Goal: Contribute content: Contribute content

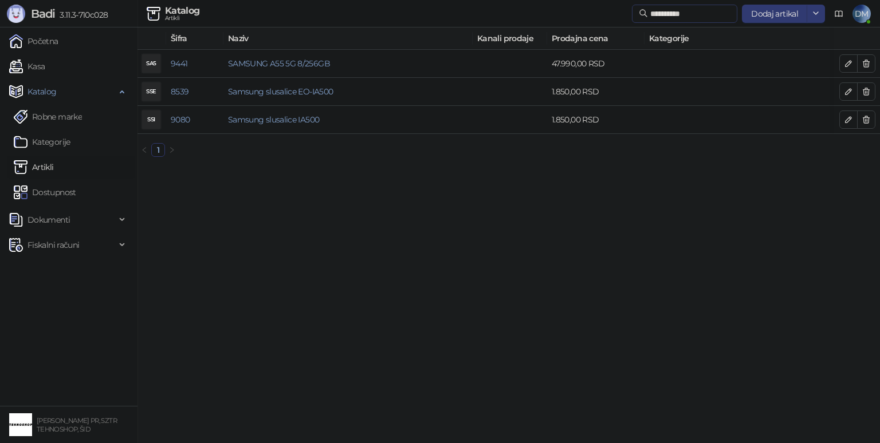
click at [711, 10] on input "**********" at bounding box center [690, 13] width 80 height 13
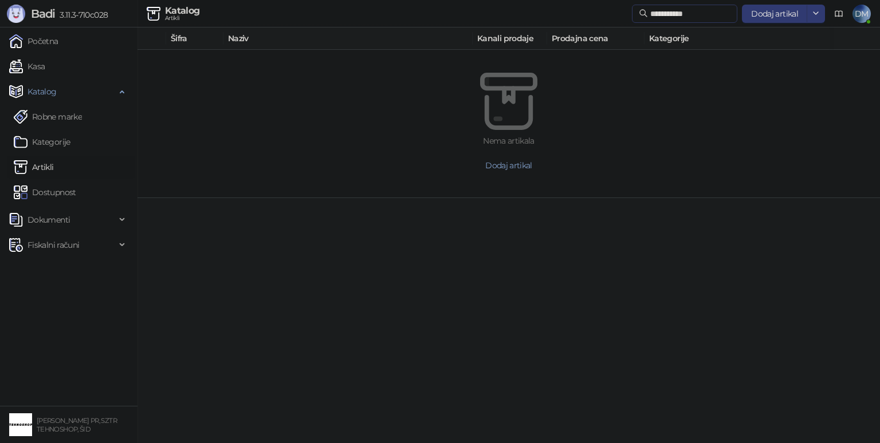
click at [711, 10] on input "**********" at bounding box center [690, 13] width 80 height 13
click at [711, 10] on input "***" at bounding box center [690, 13] width 80 height 13
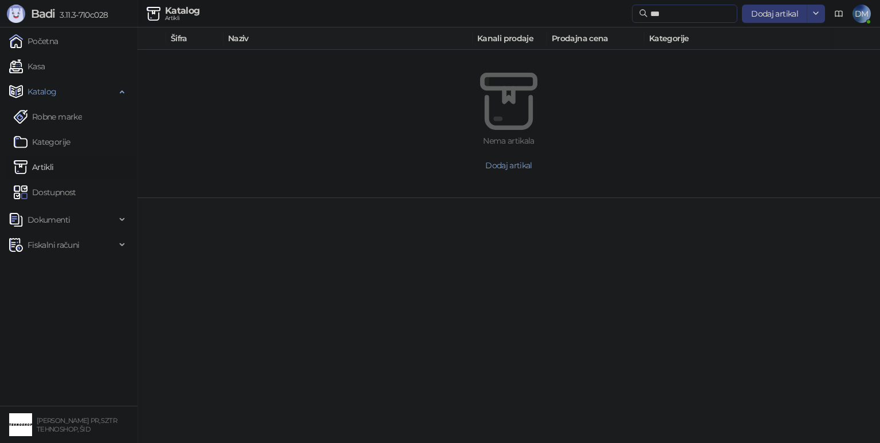
click at [711, 10] on input "***" at bounding box center [690, 13] width 80 height 13
type input "***"
click at [52, 243] on span "Fiskalni računi" at bounding box center [53, 245] width 52 height 23
click at [53, 242] on span "Fiskalni računi" at bounding box center [53, 245] width 52 height 23
click at [39, 59] on link "Kasa" at bounding box center [27, 66] width 36 height 23
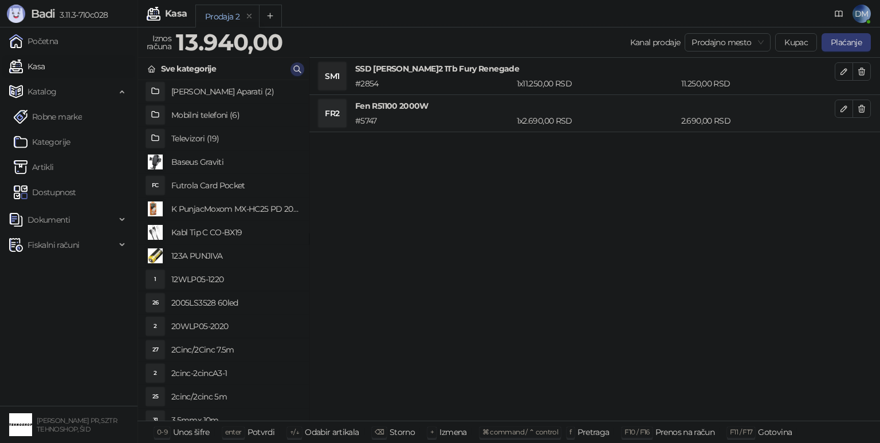
click at [294, 62] on button "button" at bounding box center [297, 69] width 14 height 14
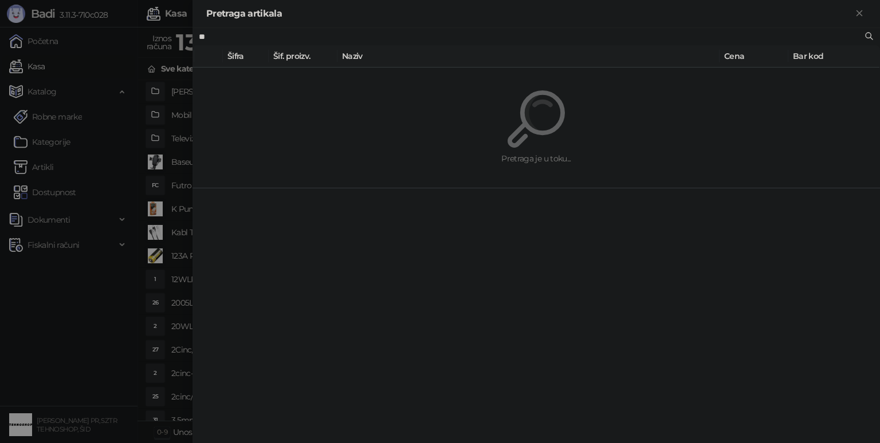
type input "***"
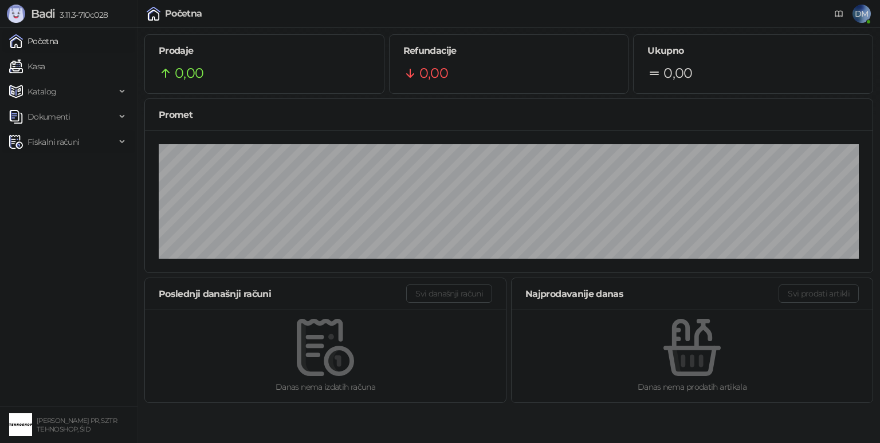
click at [46, 143] on span "Fiskalni računi" at bounding box center [53, 142] width 52 height 23
click at [61, 168] on link "Izdati računi" at bounding box center [45, 167] width 62 height 23
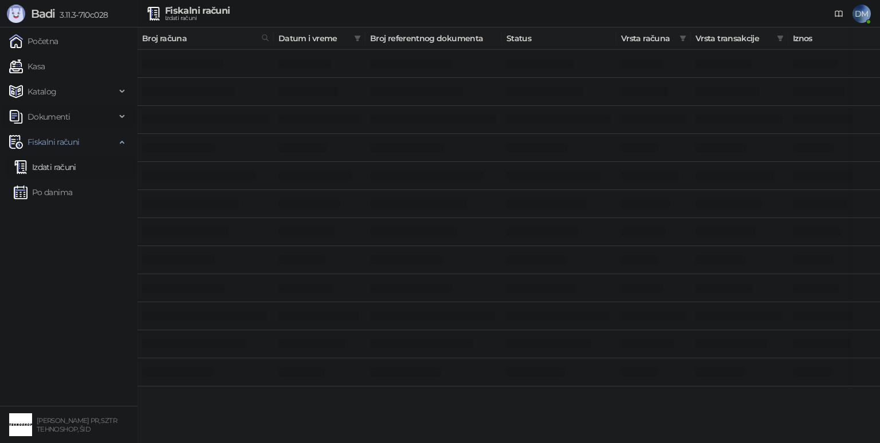
click at [66, 119] on span "Dokumenti" at bounding box center [48, 116] width 42 height 23
click at [70, 144] on link "Ulazni dokumenti" at bounding box center [56, 142] width 84 height 23
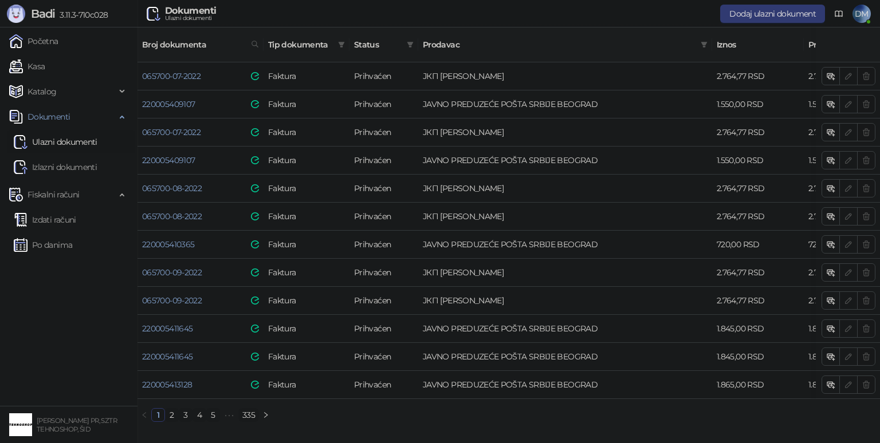
click at [257, 412] on link "335" at bounding box center [248, 415] width 19 height 13
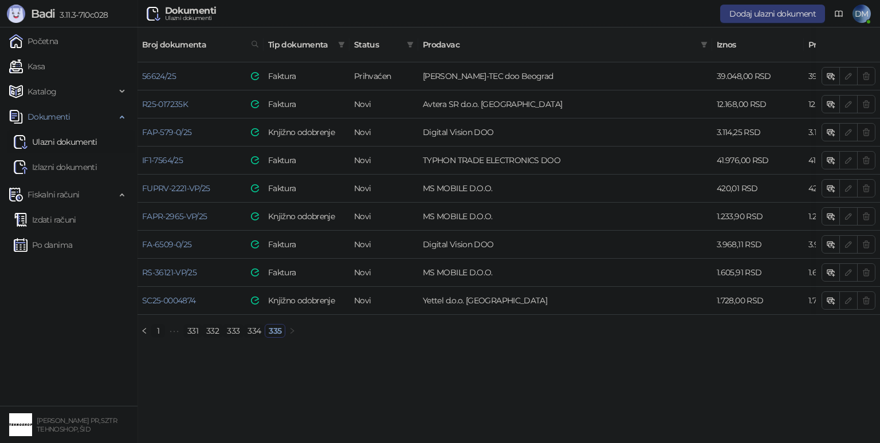
click at [253, 326] on link "334" at bounding box center [254, 331] width 20 height 13
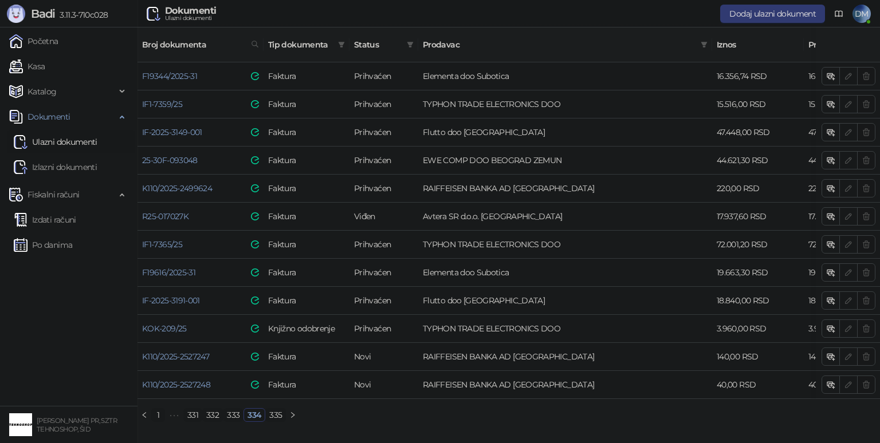
click at [232, 411] on link "333" at bounding box center [232, 415] width 19 height 13
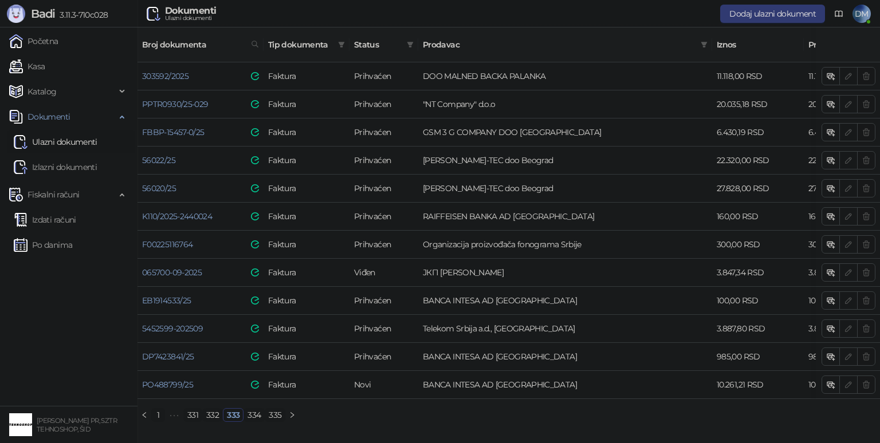
click at [212, 412] on link "332" at bounding box center [212, 415] width 19 height 13
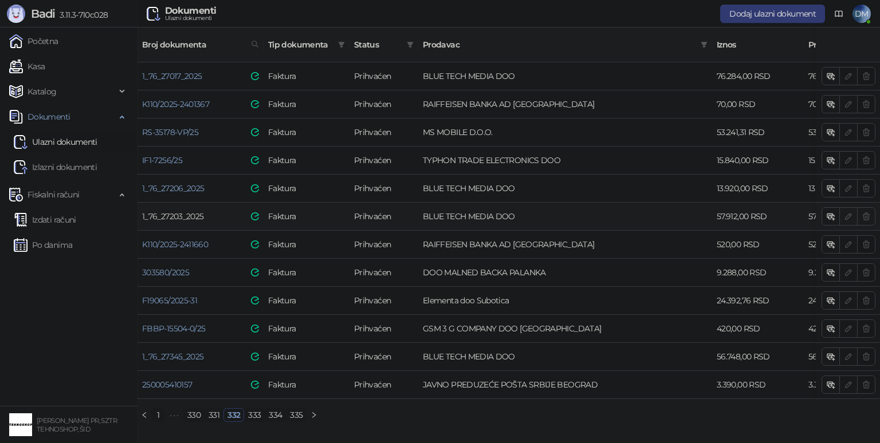
click at [198, 211] on link "1_76_27203_2025" at bounding box center [172, 216] width 61 height 10
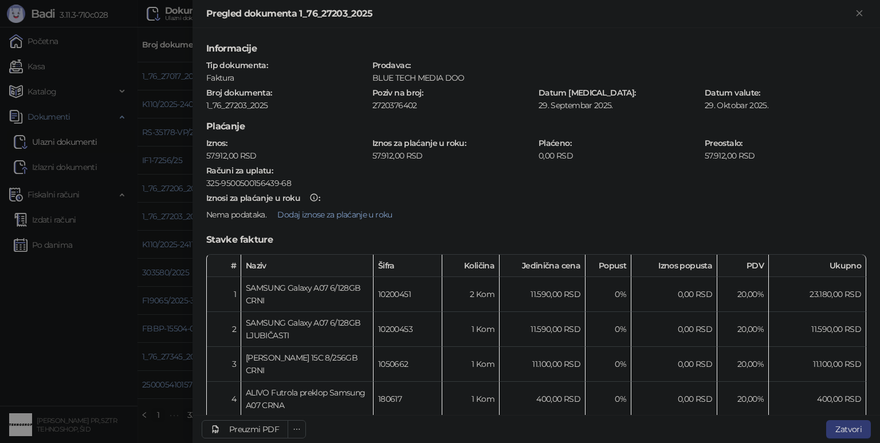
drag, startPoint x: 858, startPoint y: 12, endPoint x: 813, endPoint y: 37, distance: 51.5
click at [859, 12] on icon "Zatvori" at bounding box center [859, 13] width 10 height 10
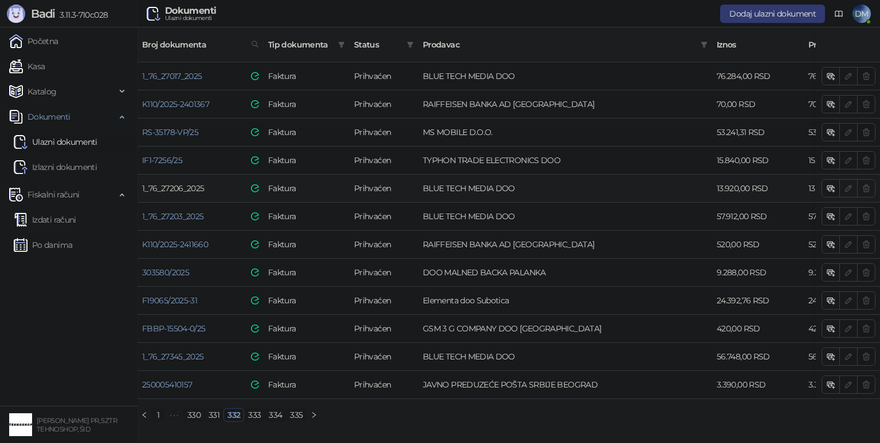
click at [186, 183] on link "1_76_27206_2025" at bounding box center [173, 188] width 62 height 10
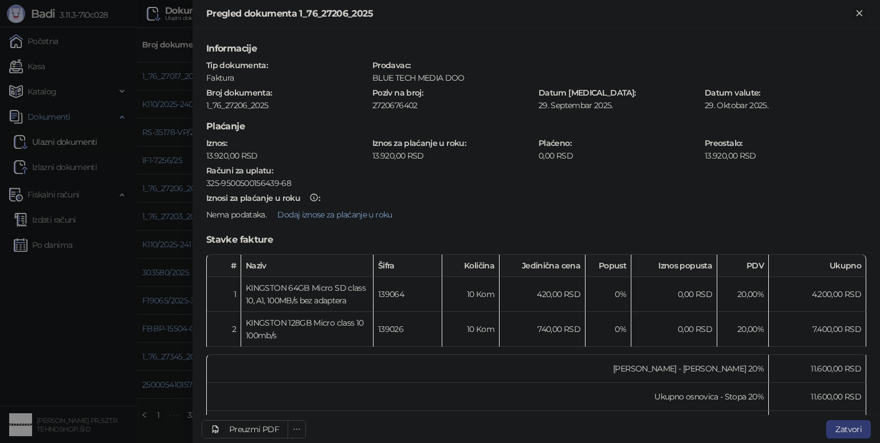
click at [855, 13] on icon "Zatvori" at bounding box center [859, 13] width 10 height 10
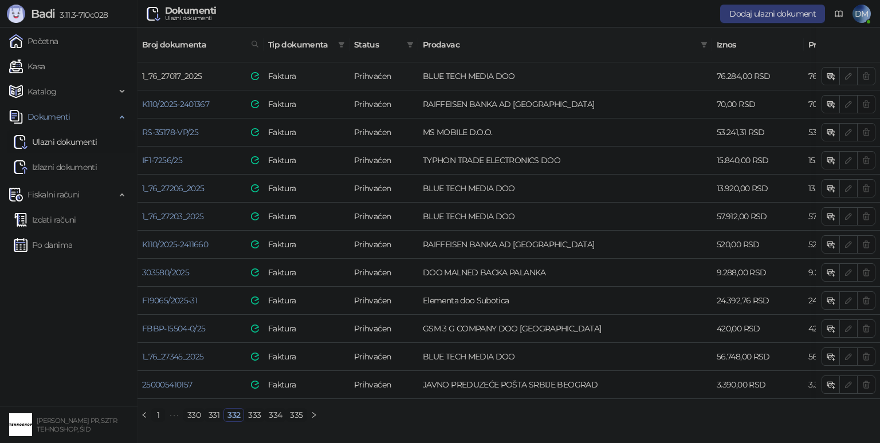
click at [176, 71] on link "1_76_27017_2025" at bounding box center [172, 76] width 60 height 10
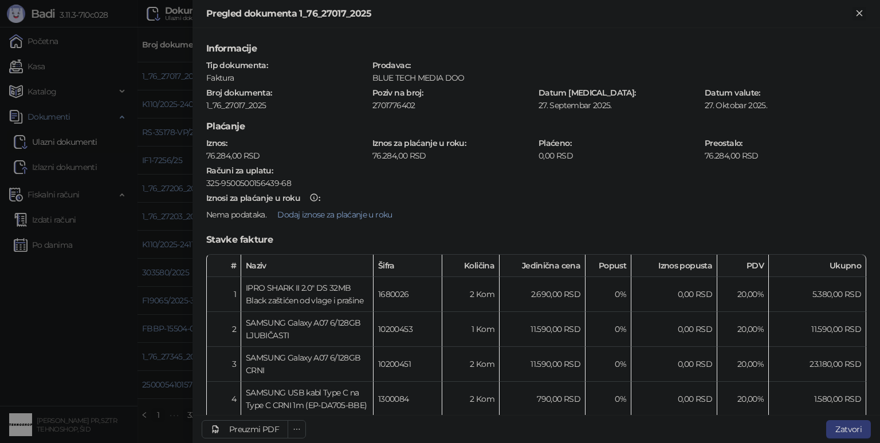
click at [853, 11] on button "Zatvori" at bounding box center [859, 14] width 14 height 14
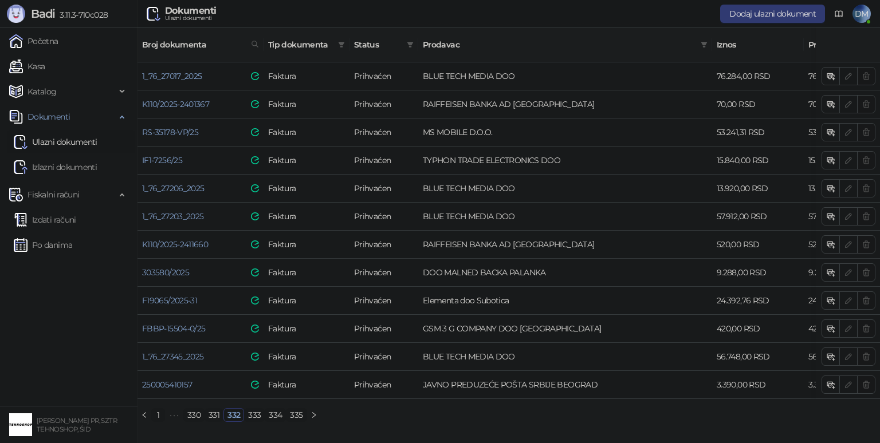
click at [217, 412] on link "331" at bounding box center [214, 415] width 18 height 13
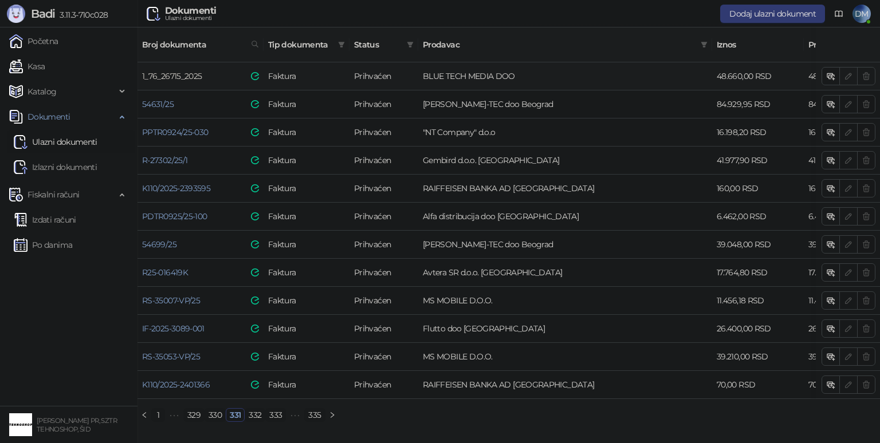
click at [197, 71] on link "1_76_26715_2025" at bounding box center [172, 76] width 60 height 10
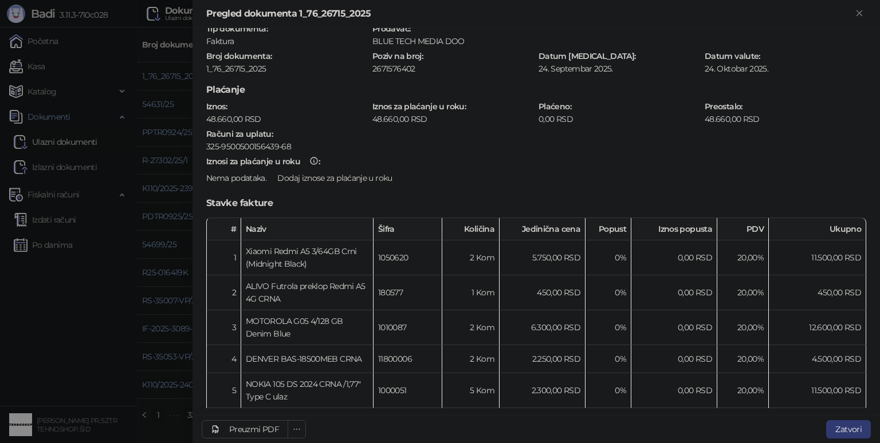
scroll to position [57, 0]
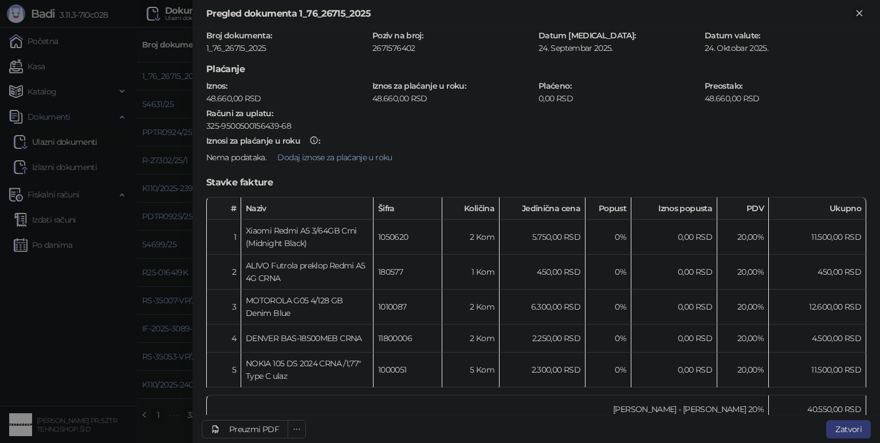
click at [855, 14] on icon "Zatvori" at bounding box center [859, 13] width 10 height 10
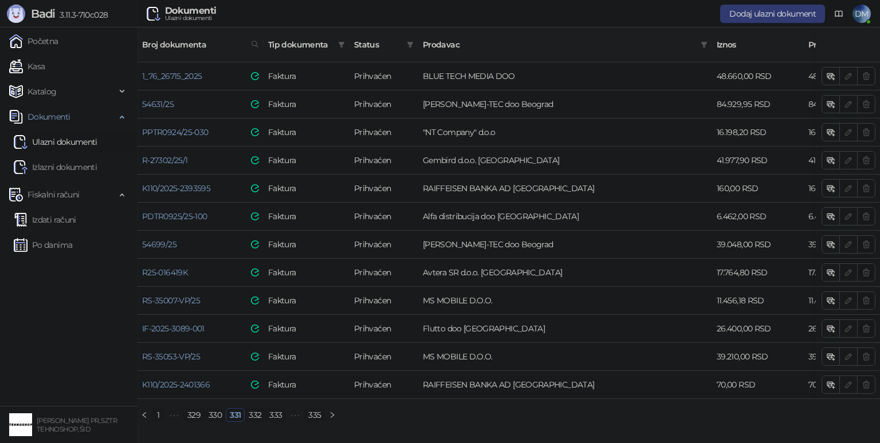
click at [217, 415] on link "330" at bounding box center [215, 415] width 20 height 13
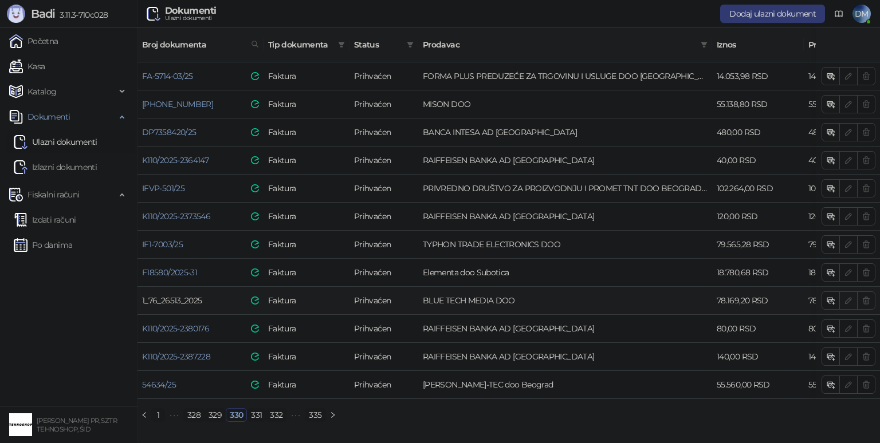
click at [195, 296] on link "1_76_26513_2025" at bounding box center [172, 301] width 60 height 10
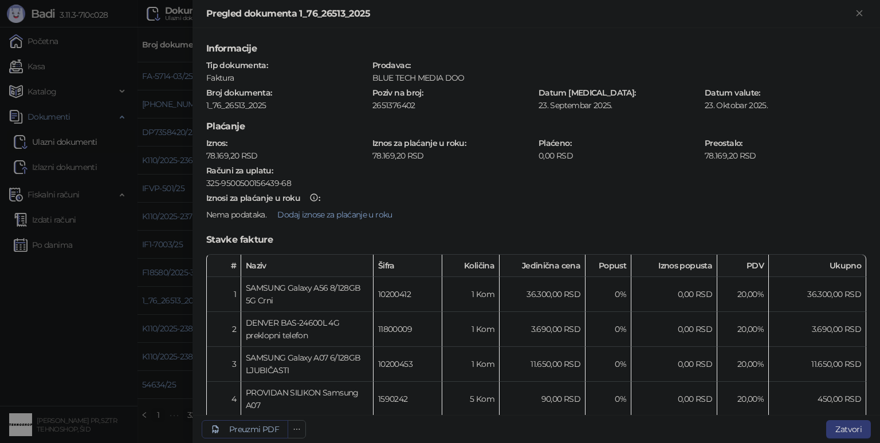
click at [269, 425] on div "Preuzmi PDF" at bounding box center [254, 429] width 50 height 10
click at [255, 427] on div "Preuzmi PDF" at bounding box center [254, 429] width 50 height 10
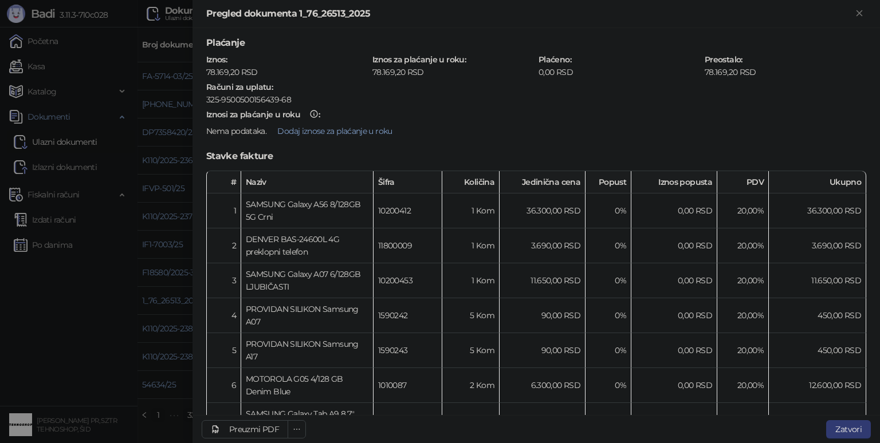
scroll to position [26, 0]
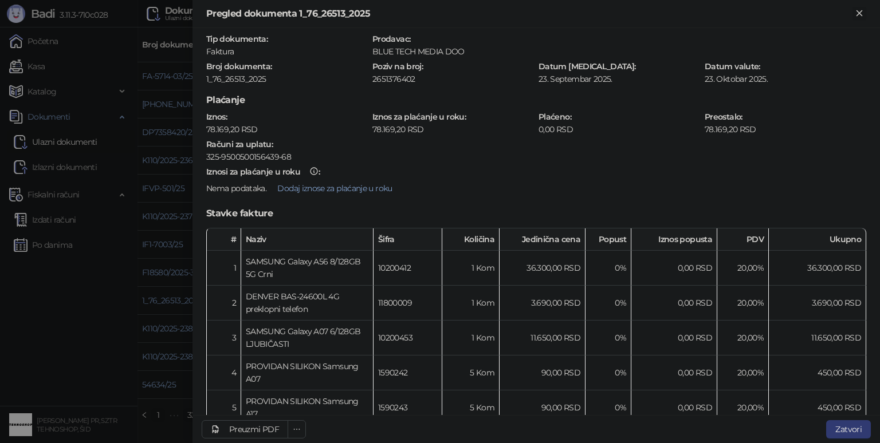
click at [854, 11] on icon "Zatvori" at bounding box center [859, 13] width 10 height 10
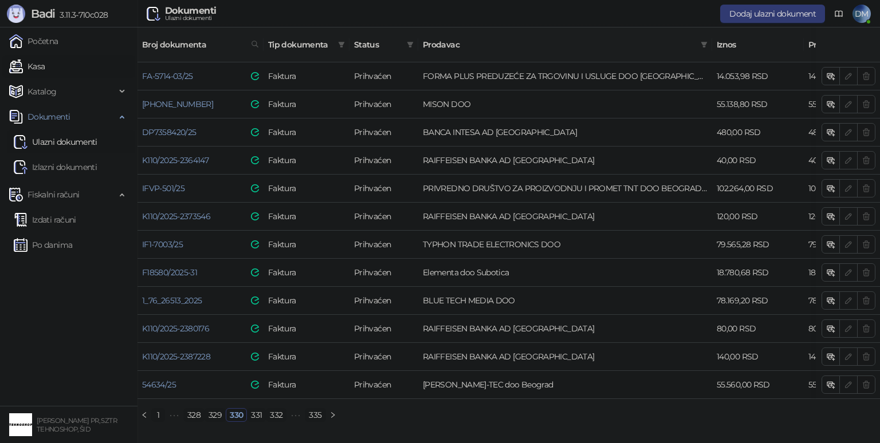
click at [45, 62] on link "Kasa" at bounding box center [27, 66] width 36 height 23
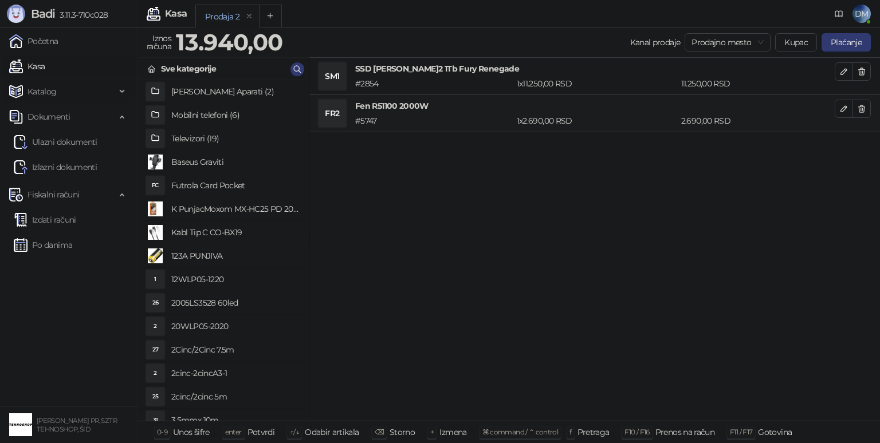
click at [50, 88] on span "Katalog" at bounding box center [41, 91] width 29 height 23
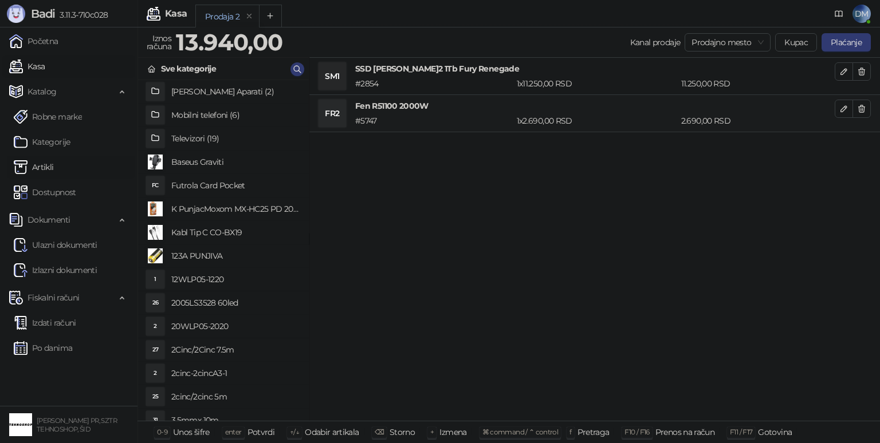
click at [45, 165] on link "Artikli" at bounding box center [34, 167] width 40 height 23
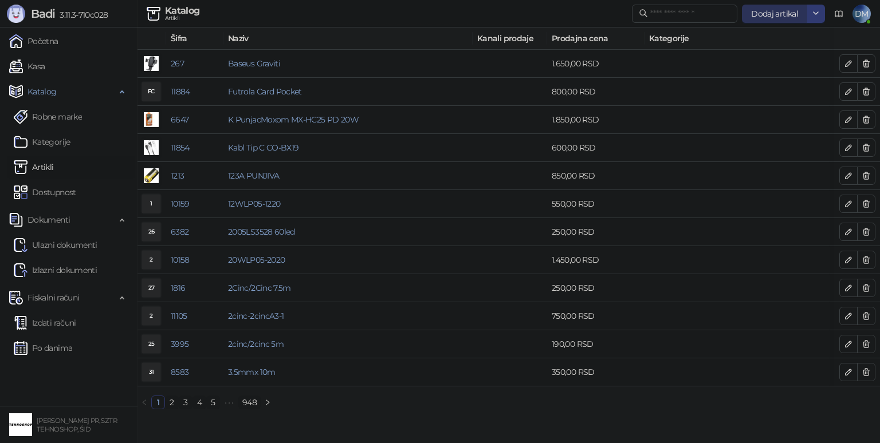
click at [774, 18] on button "Dodaj artikal" at bounding box center [774, 14] width 65 height 18
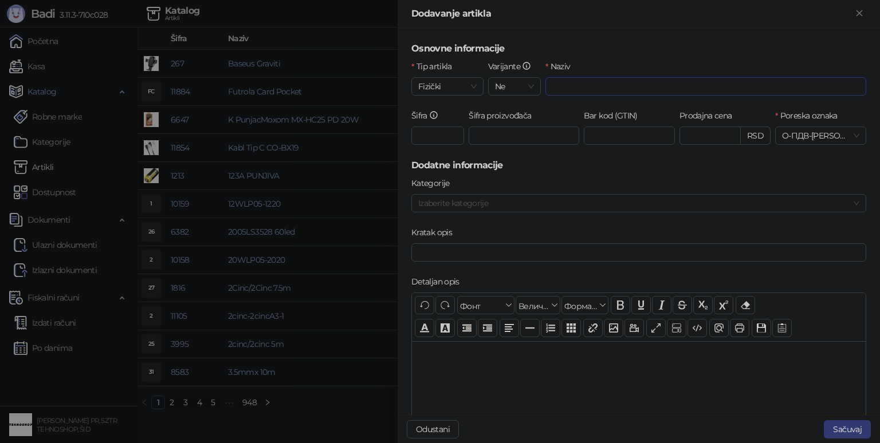
click at [621, 80] on input "Naziv" at bounding box center [705, 86] width 321 height 18
click at [611, 87] on input "**********" at bounding box center [705, 86] width 321 height 18
click at [551, 198] on div at bounding box center [632, 203] width 438 height 16
type input "**********"
click at [552, 198] on div at bounding box center [632, 203] width 438 height 16
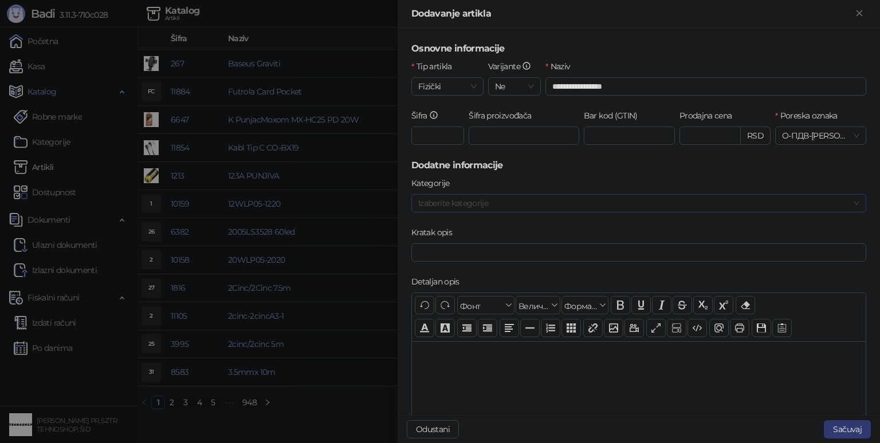
click at [552, 198] on div at bounding box center [632, 203] width 438 height 16
click at [518, 241] on span "Mobilni telefoni" at bounding box center [647, 242] width 413 height 14
click at [559, 180] on div "Kategorije" at bounding box center [638, 185] width 455 height 17
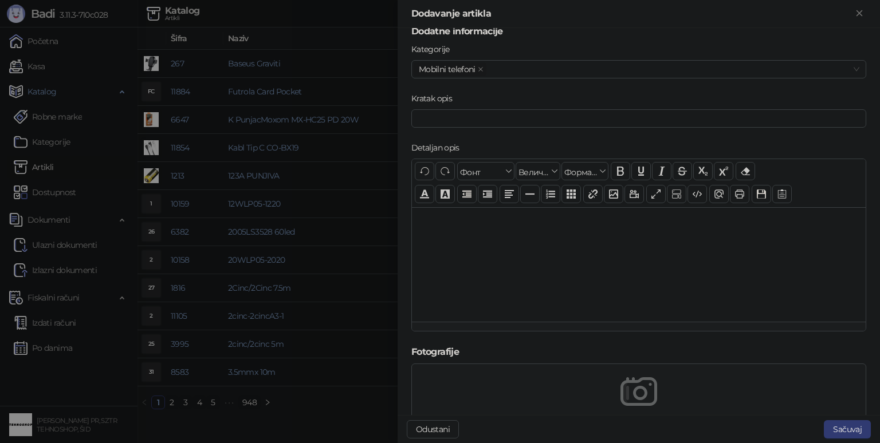
scroll to position [115, 0]
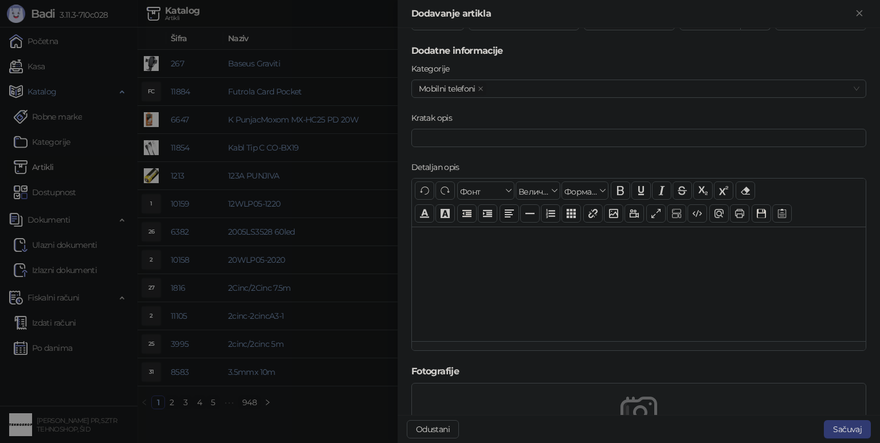
click at [513, 257] on div at bounding box center [639, 284] width 454 height 115
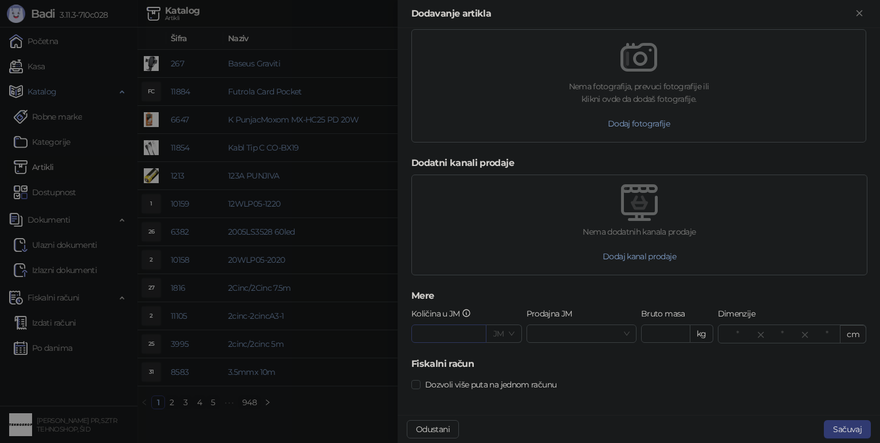
scroll to position [474, 0]
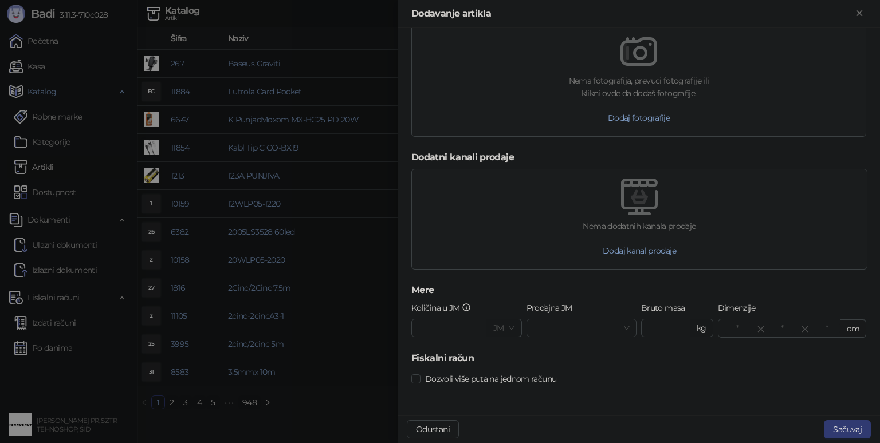
click at [502, 327] on span at bounding box center [503, 328] width 21 height 17
click at [467, 330] on input "Količina u JM" at bounding box center [449, 328] width 74 height 17
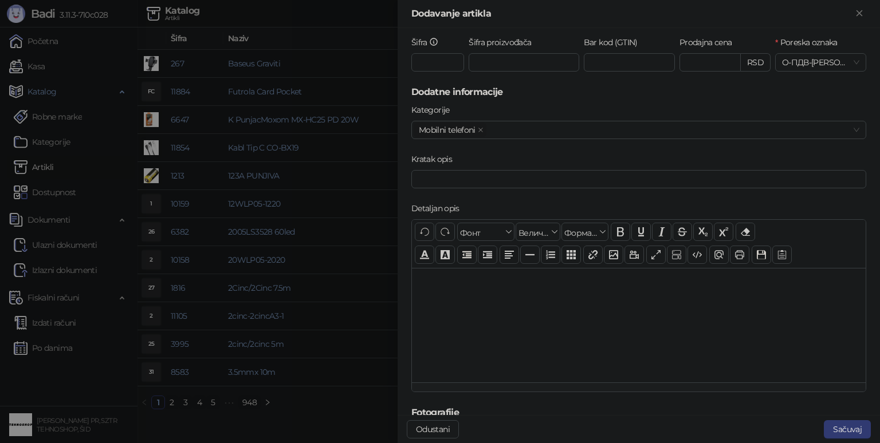
scroll to position [0, 0]
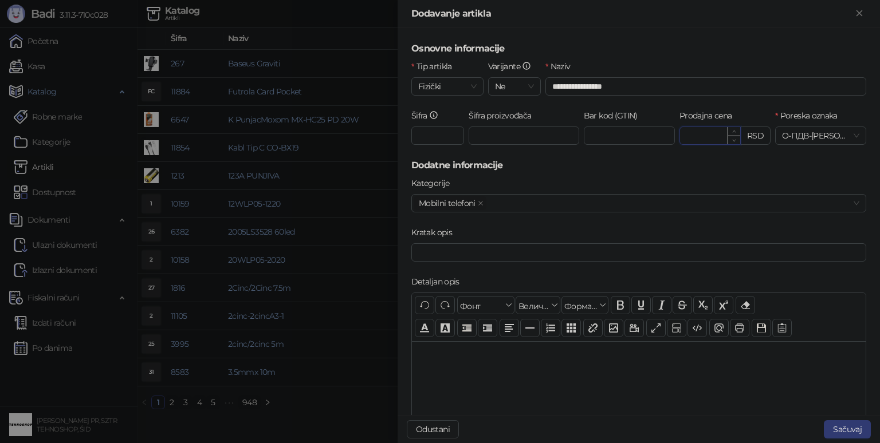
click at [696, 134] on input "Prodajna cena" at bounding box center [710, 135] width 60 height 17
type input "********"
click at [841, 428] on button "Sačuvaj" at bounding box center [847, 429] width 47 height 18
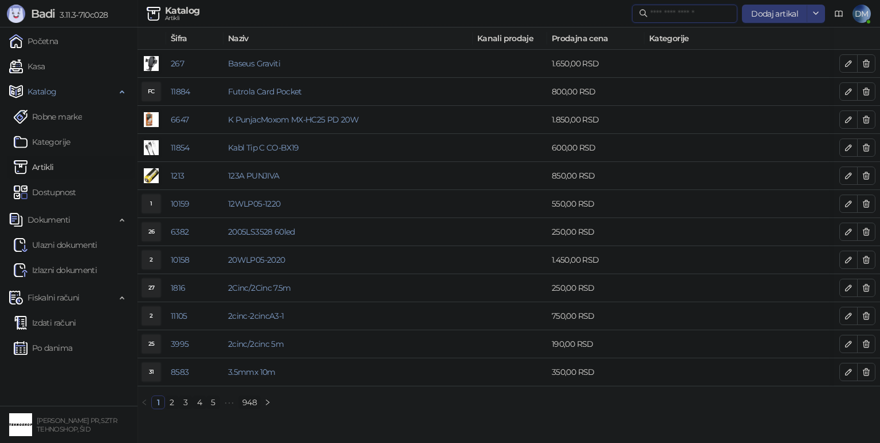
click at [697, 18] on input "text" at bounding box center [690, 13] width 80 height 13
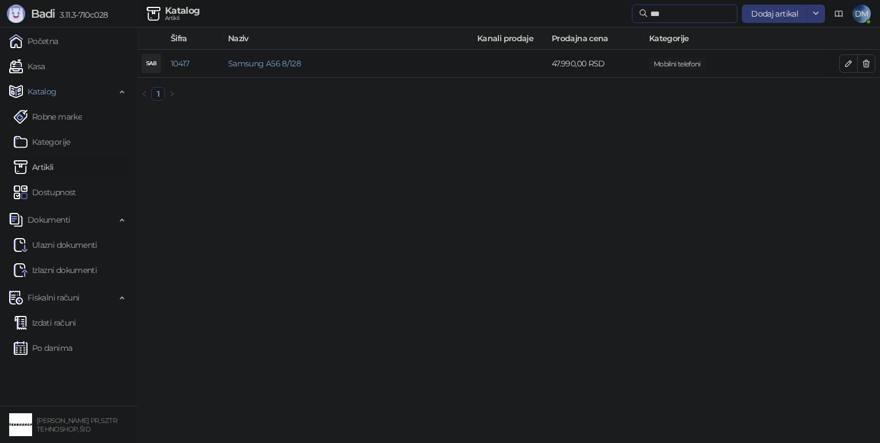
type input "***"
